Goal: Information Seeking & Learning: Find specific fact

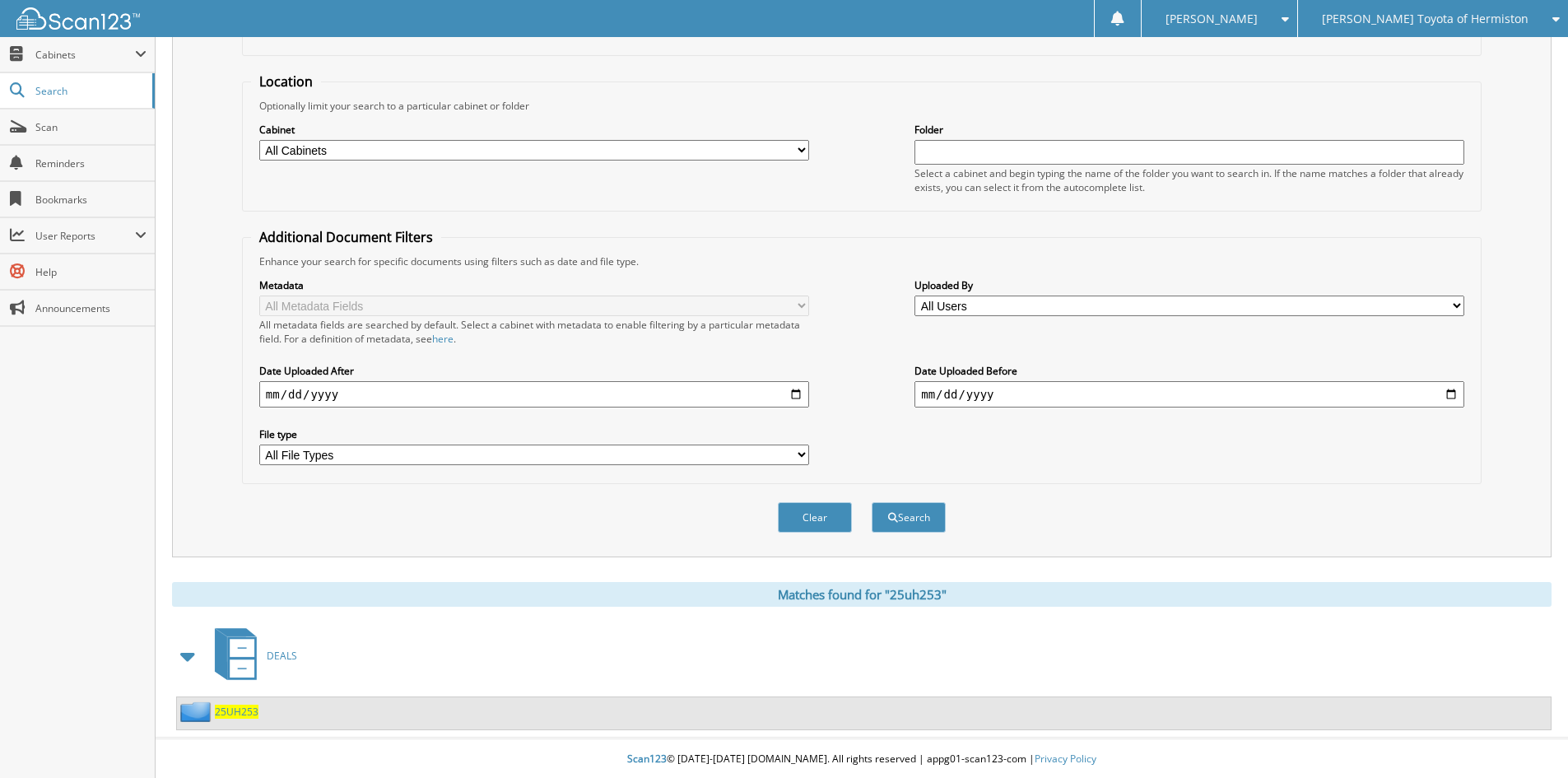
scroll to position [142, 0]
click at [234, 715] on span "25UH253" at bounding box center [237, 710] width 44 height 14
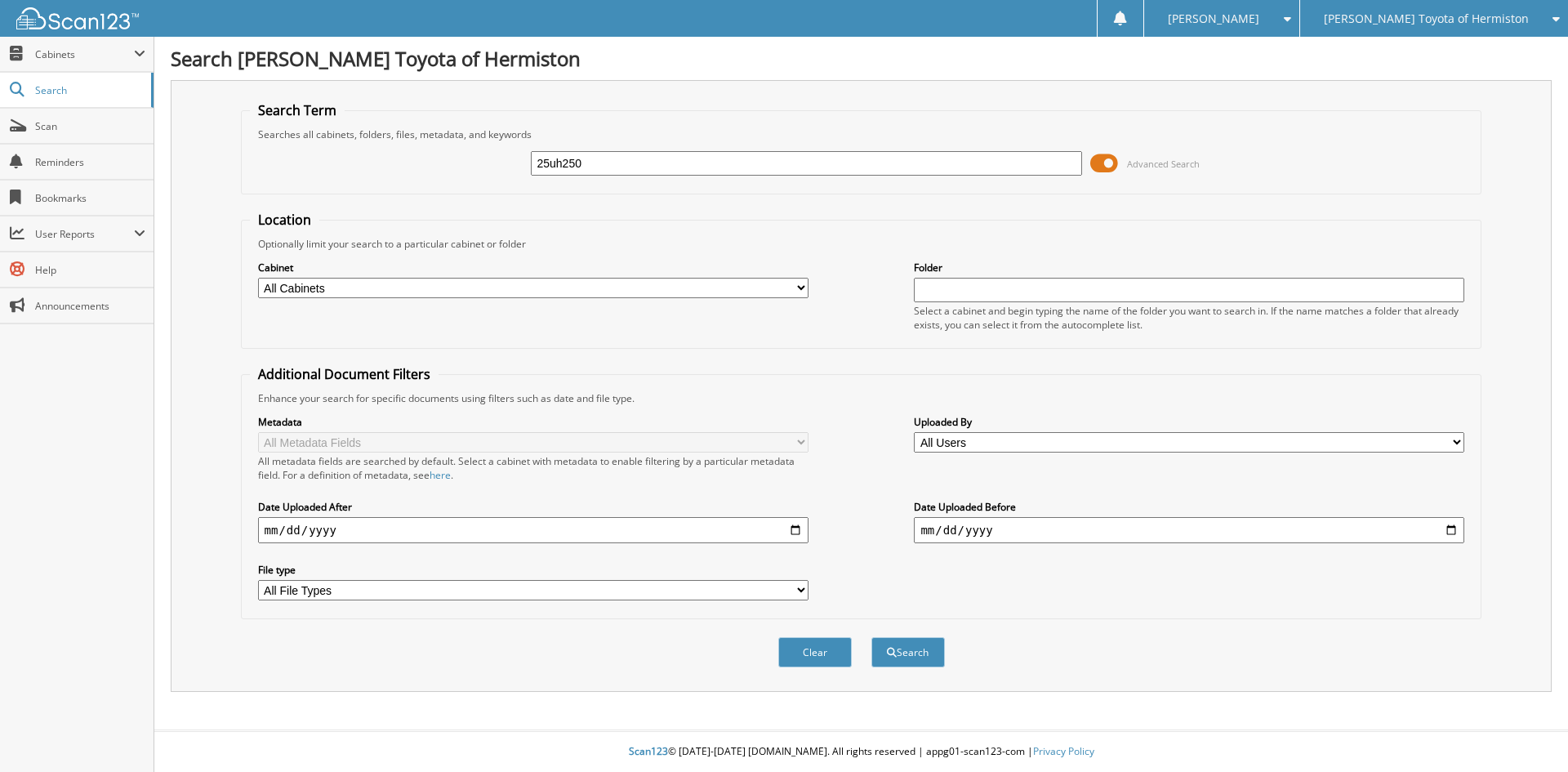
type input "25uh250"
click at [871, 637] on button "Search" at bounding box center [907, 651] width 73 height 31
